Goal: Find contact information: Find contact information

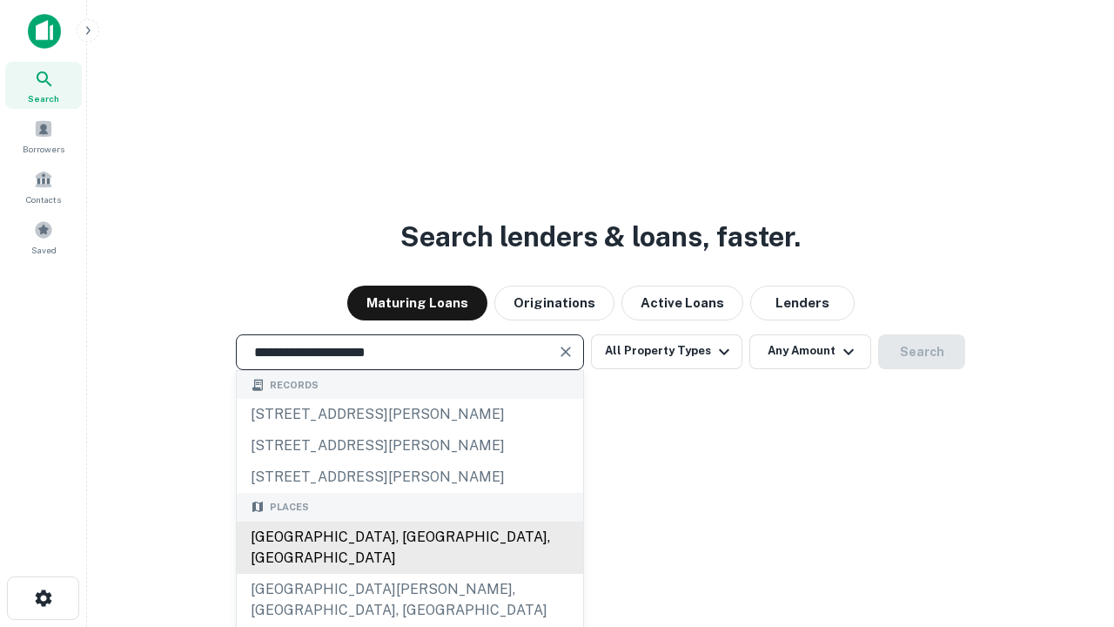
click at [409, 573] on div "Santa Monica, CA, USA" at bounding box center [410, 547] width 346 height 52
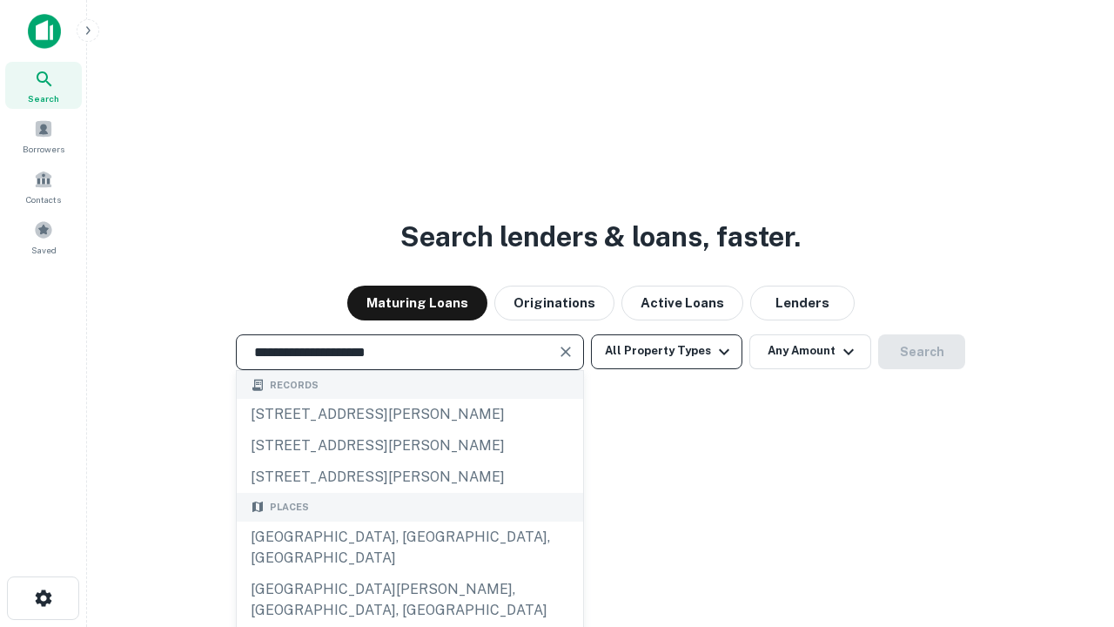
click at [667, 351] on button "All Property Types" at bounding box center [666, 351] width 151 height 35
type input "**********"
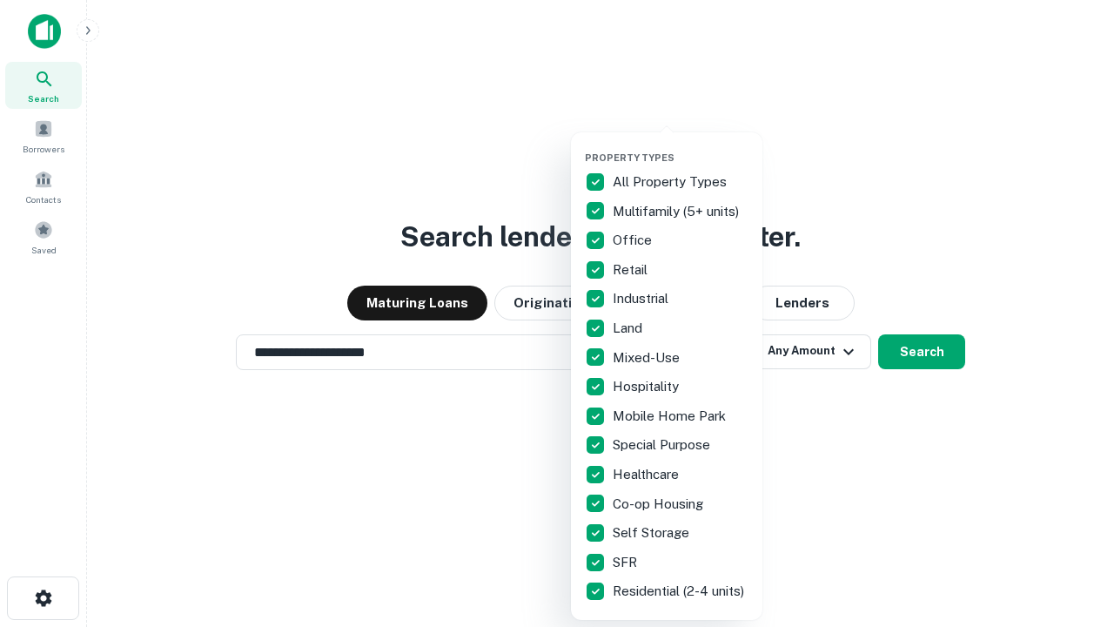
click at [681, 146] on button "button" at bounding box center [680, 146] width 191 height 1
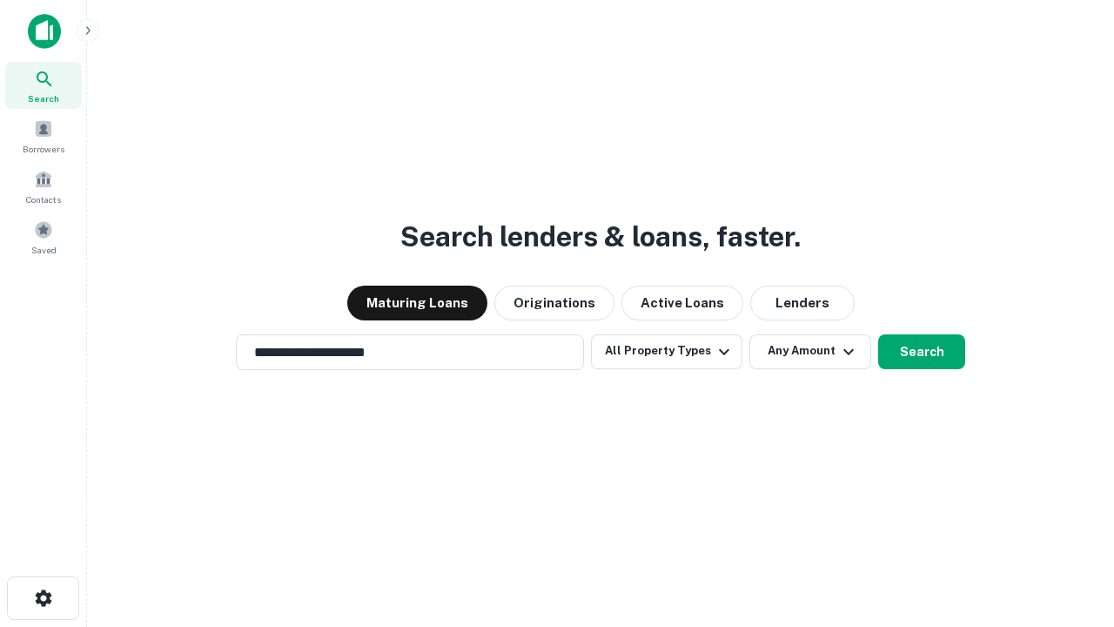
scroll to position [27, 0]
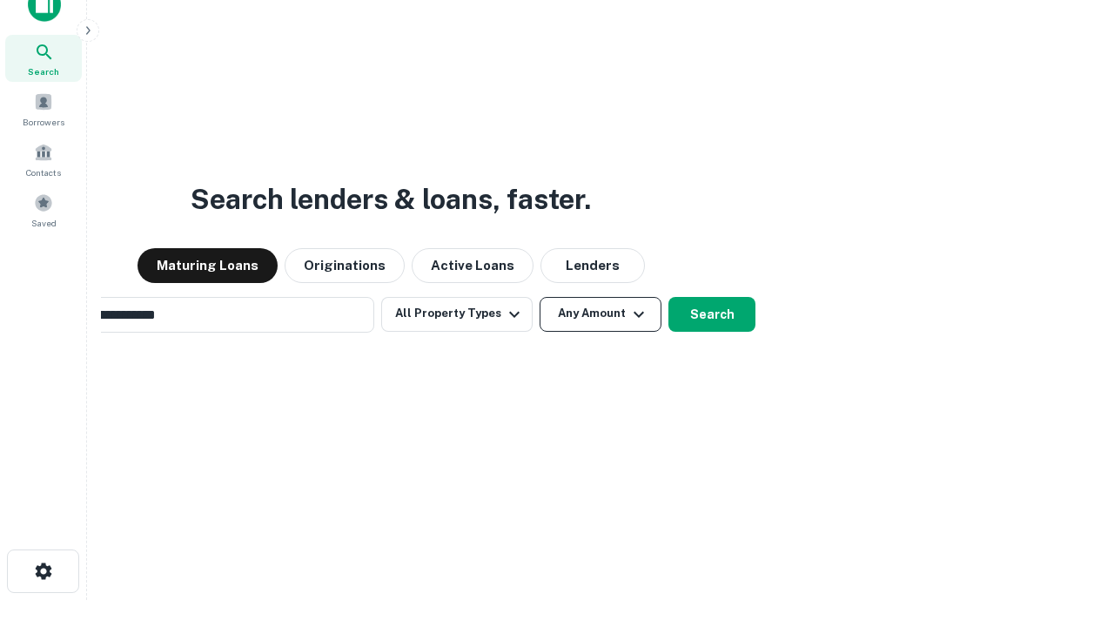
click at [540, 297] on button "Any Amount" at bounding box center [601, 314] width 122 height 35
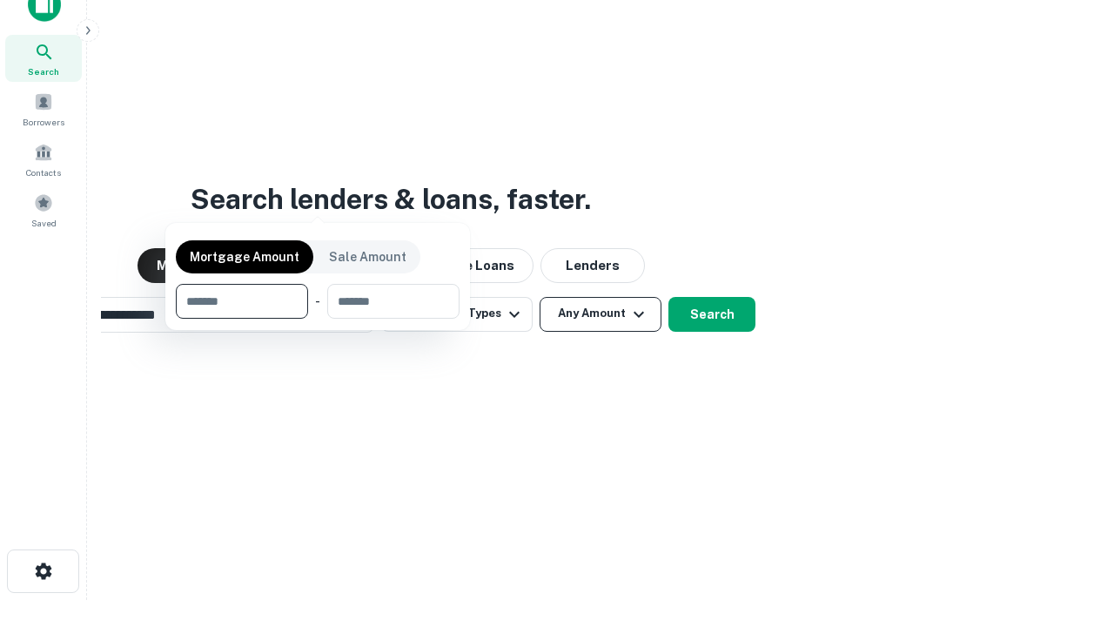
scroll to position [28, 0]
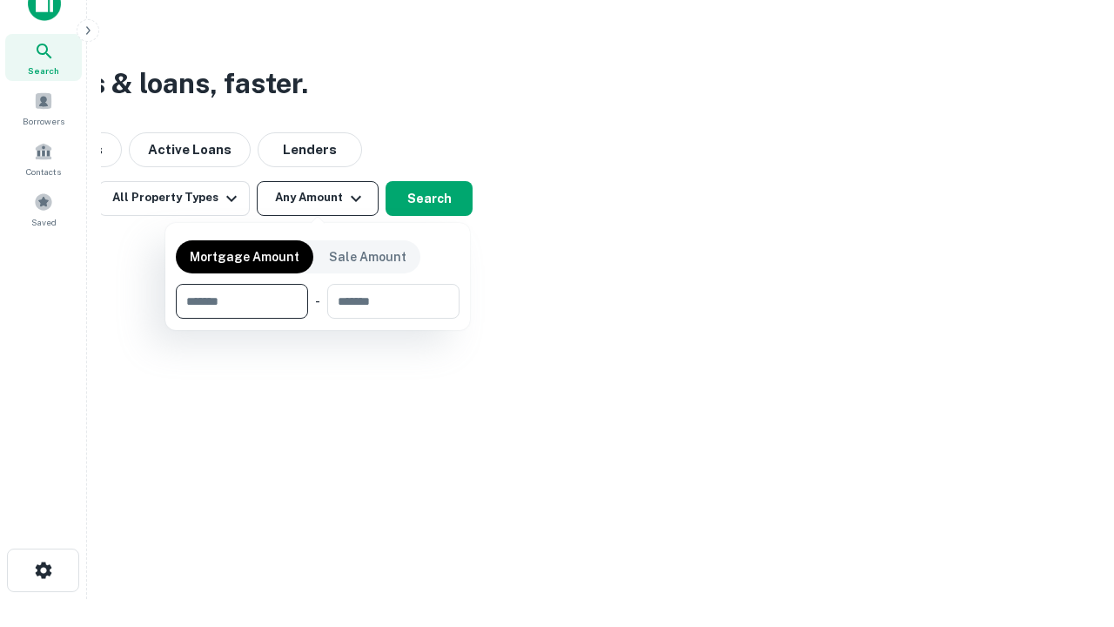
type input "*******"
click at [318, 319] on button "button" at bounding box center [318, 319] width 284 height 1
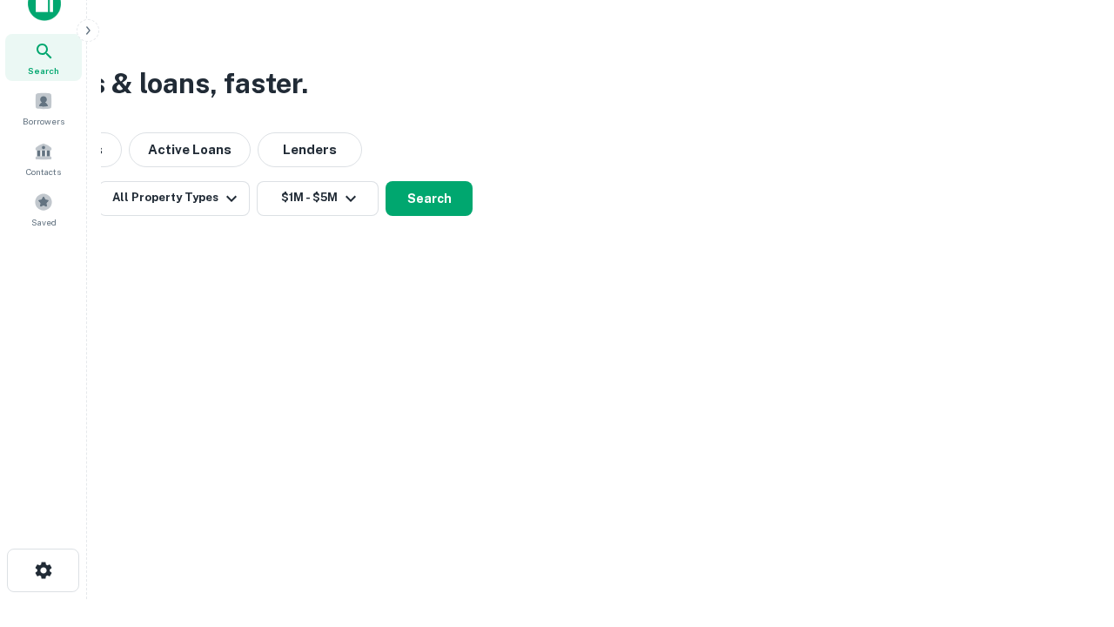
scroll to position [27, 0]
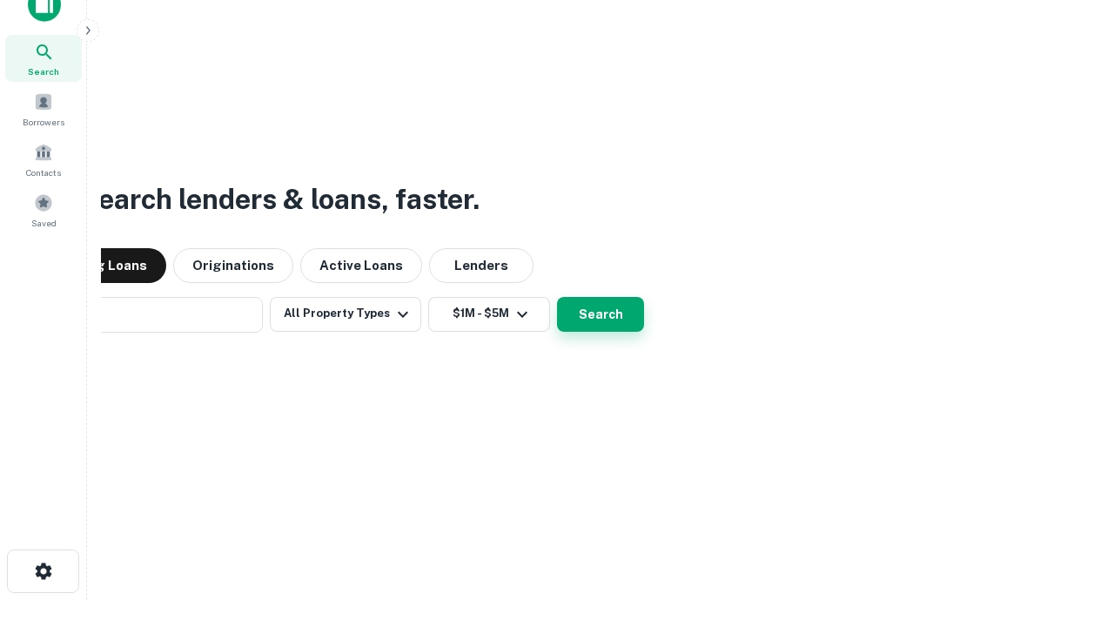
click at [557, 297] on button "Search" at bounding box center [600, 314] width 87 height 35
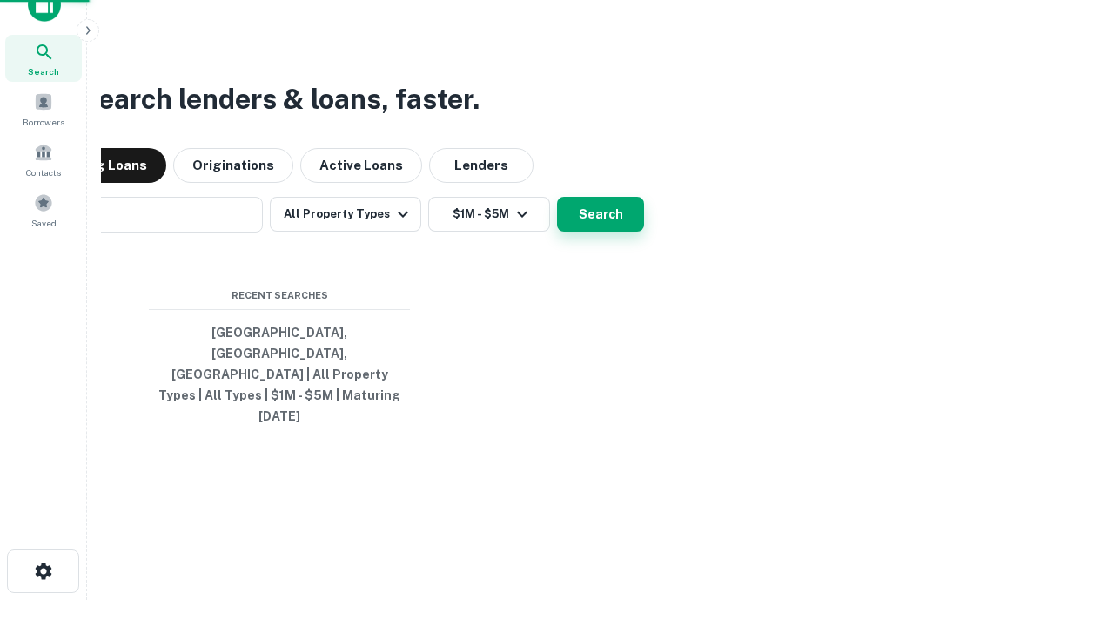
scroll to position [28, 0]
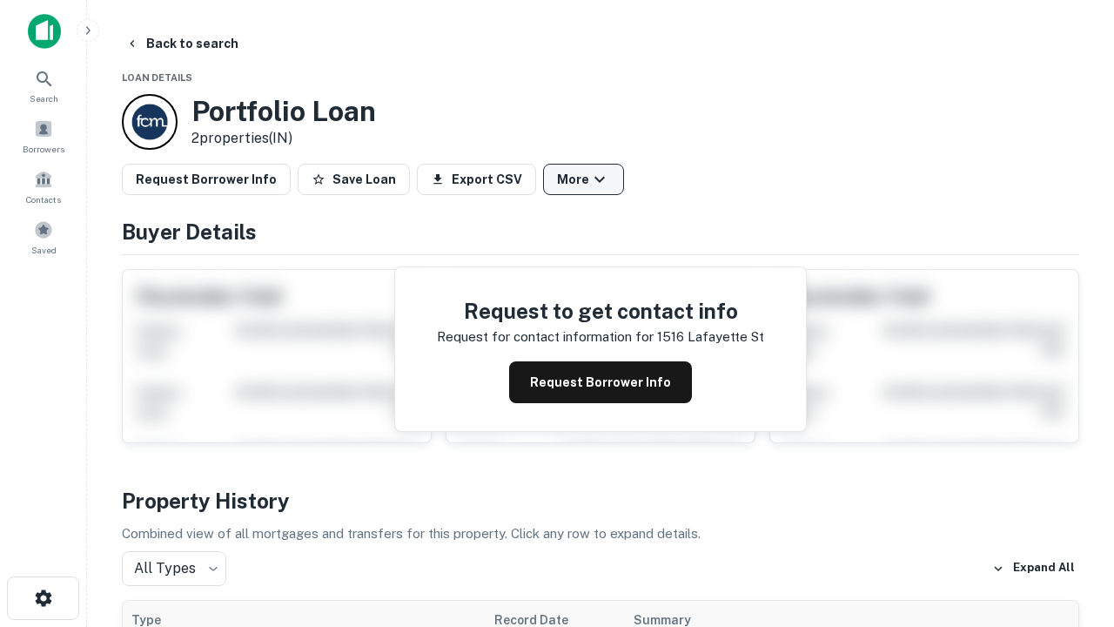
click at [583, 179] on button "More" at bounding box center [583, 179] width 81 height 31
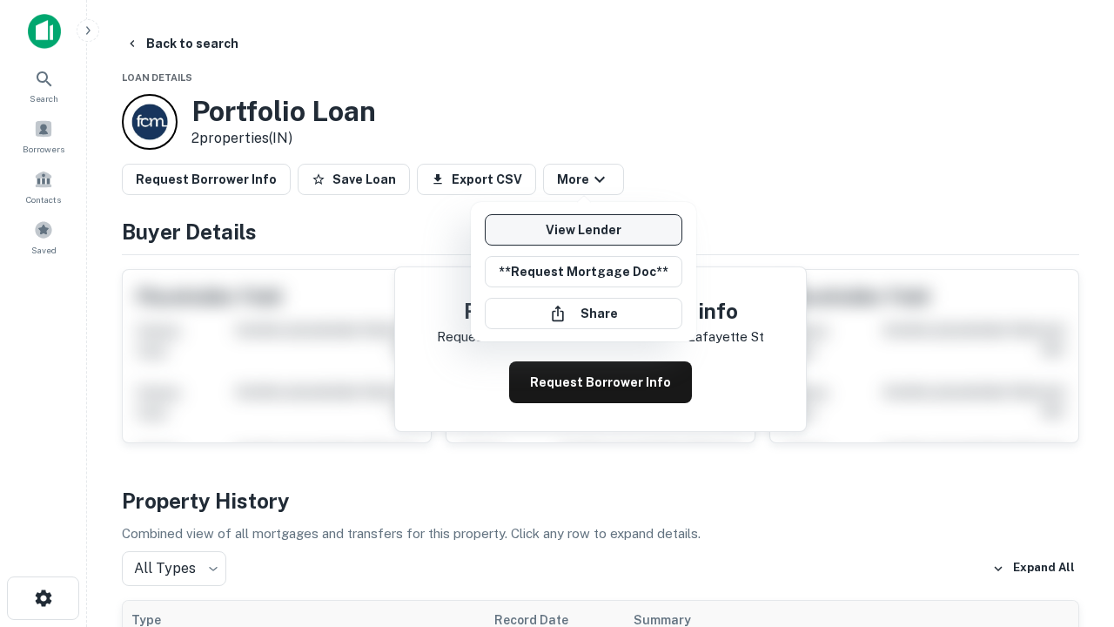
click at [583, 230] on link "View Lender" at bounding box center [584, 229] width 198 height 31
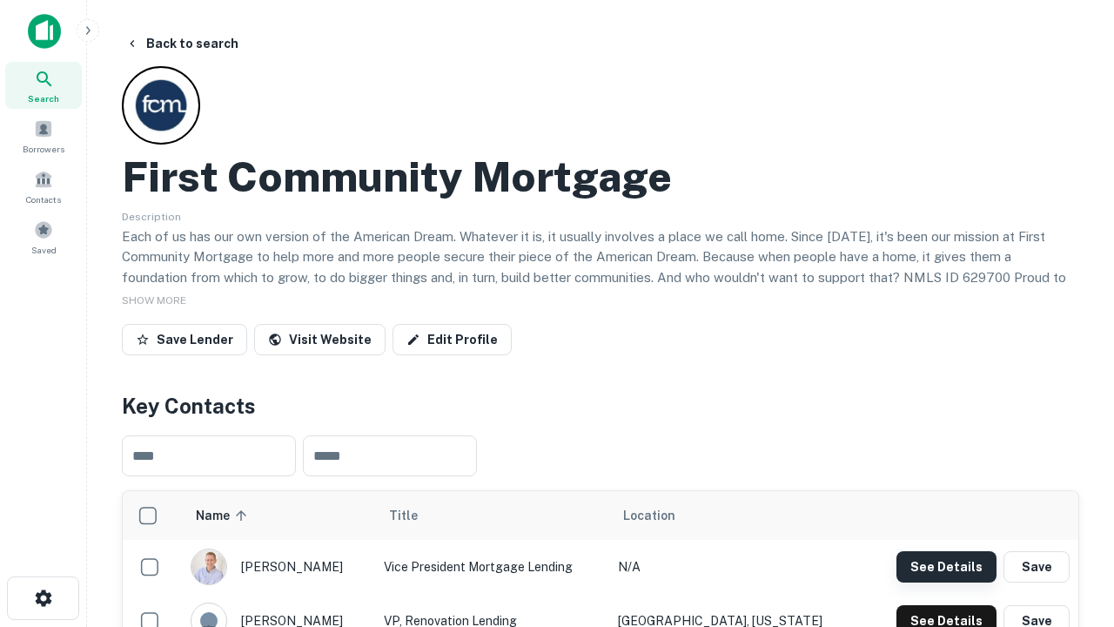
click at [946, 566] on button "See Details" at bounding box center [946, 566] width 100 height 31
click at [43, 598] on icon "button" at bounding box center [43, 597] width 21 height 21
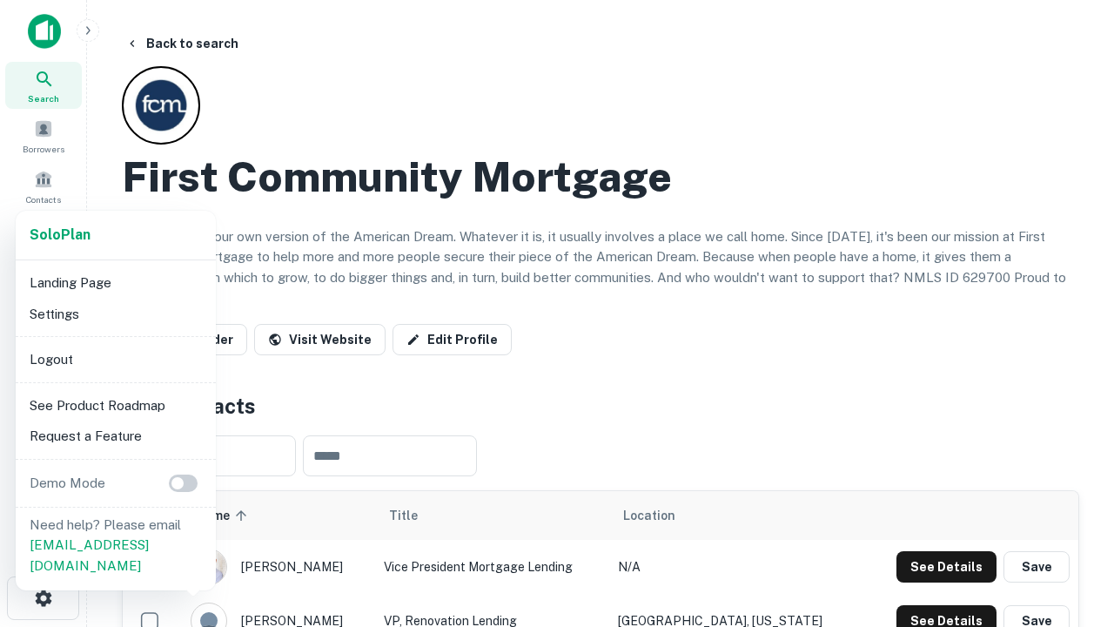
click at [115, 359] on li "Logout" at bounding box center [116, 359] width 186 height 31
